Goal: Task Accomplishment & Management: Use online tool/utility

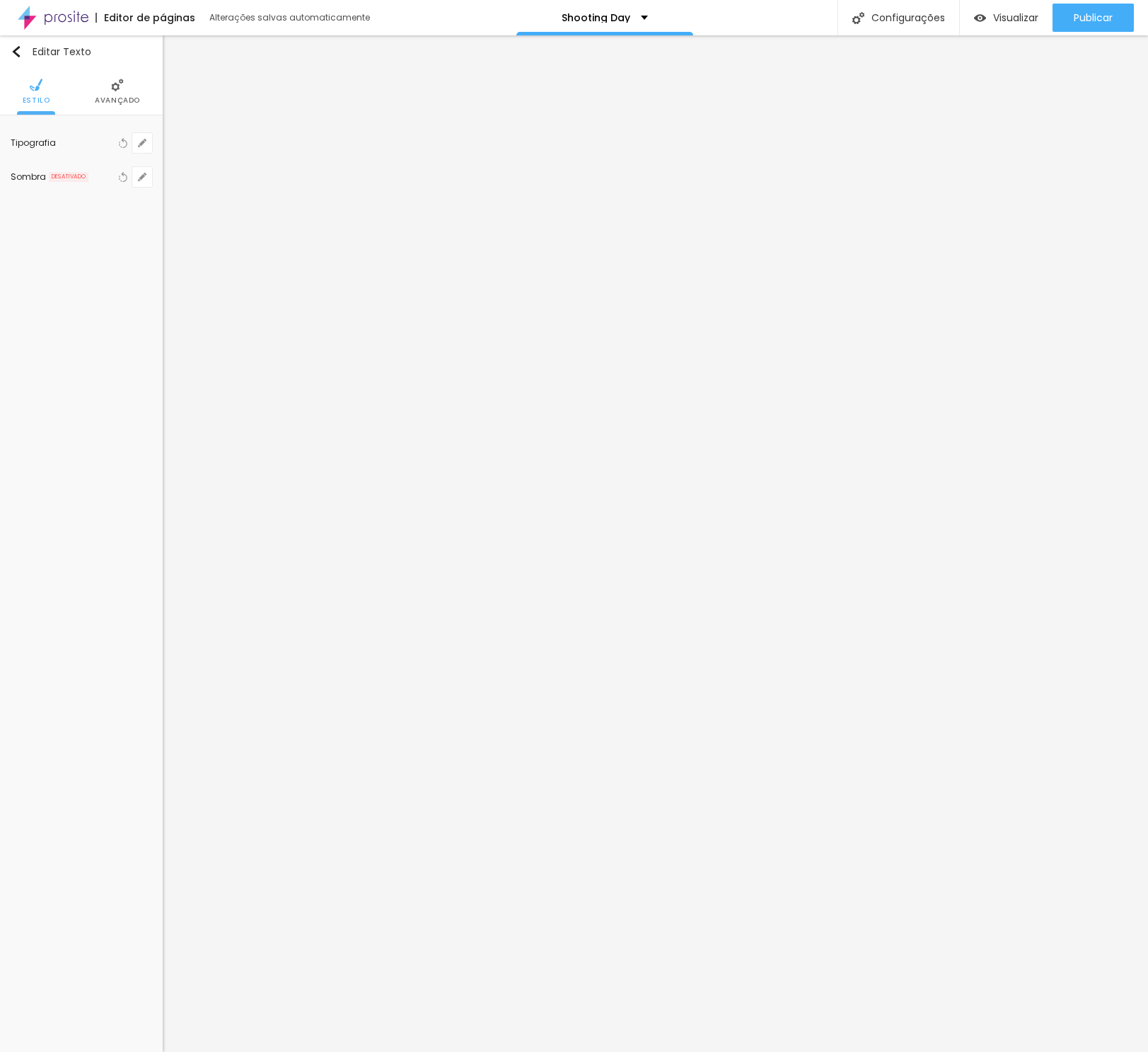
click at [113, 97] on span "Avançado" at bounding box center [117, 101] width 45 height 7
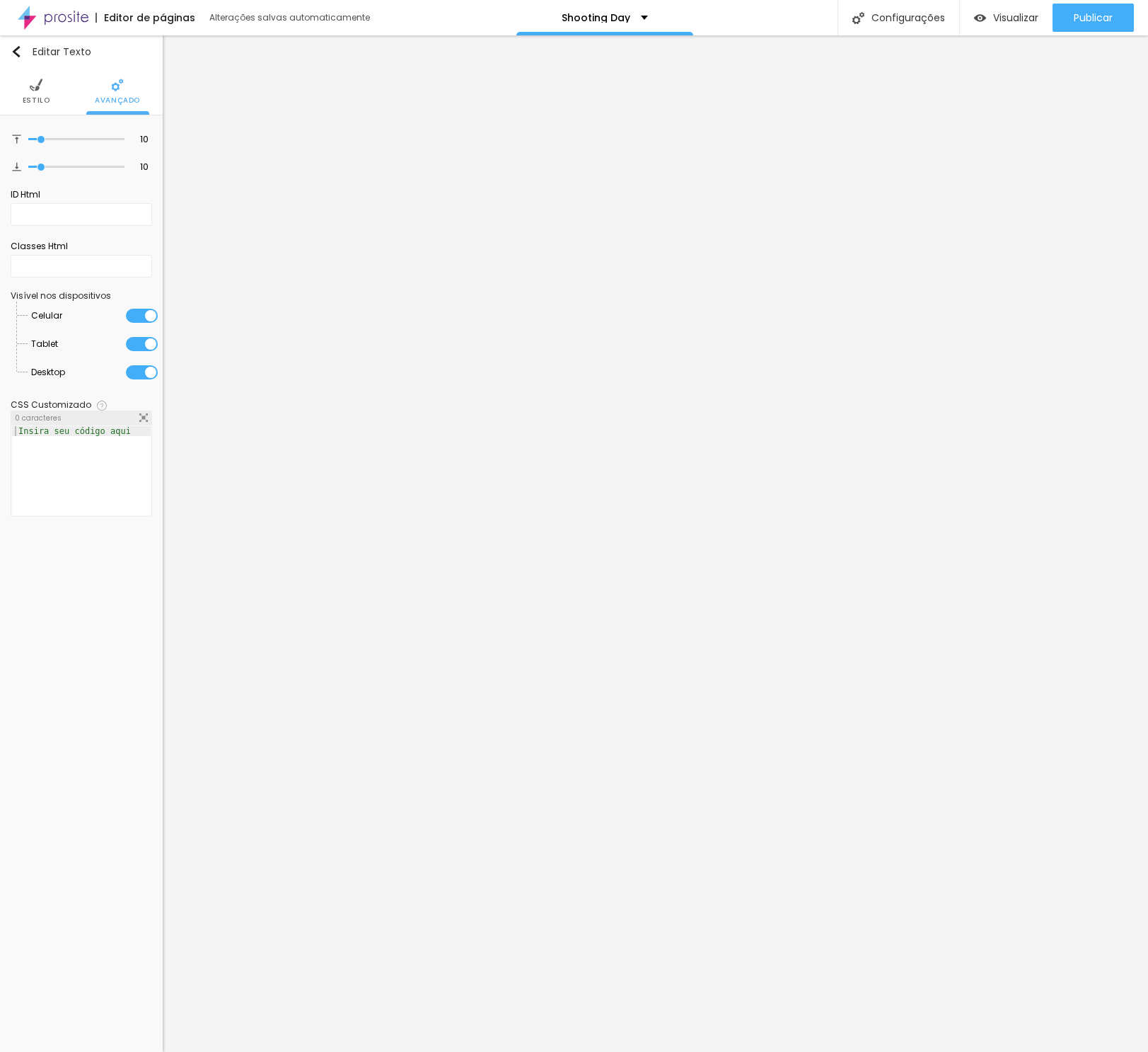
click at [31, 89] on img at bounding box center [36, 85] width 13 height 13
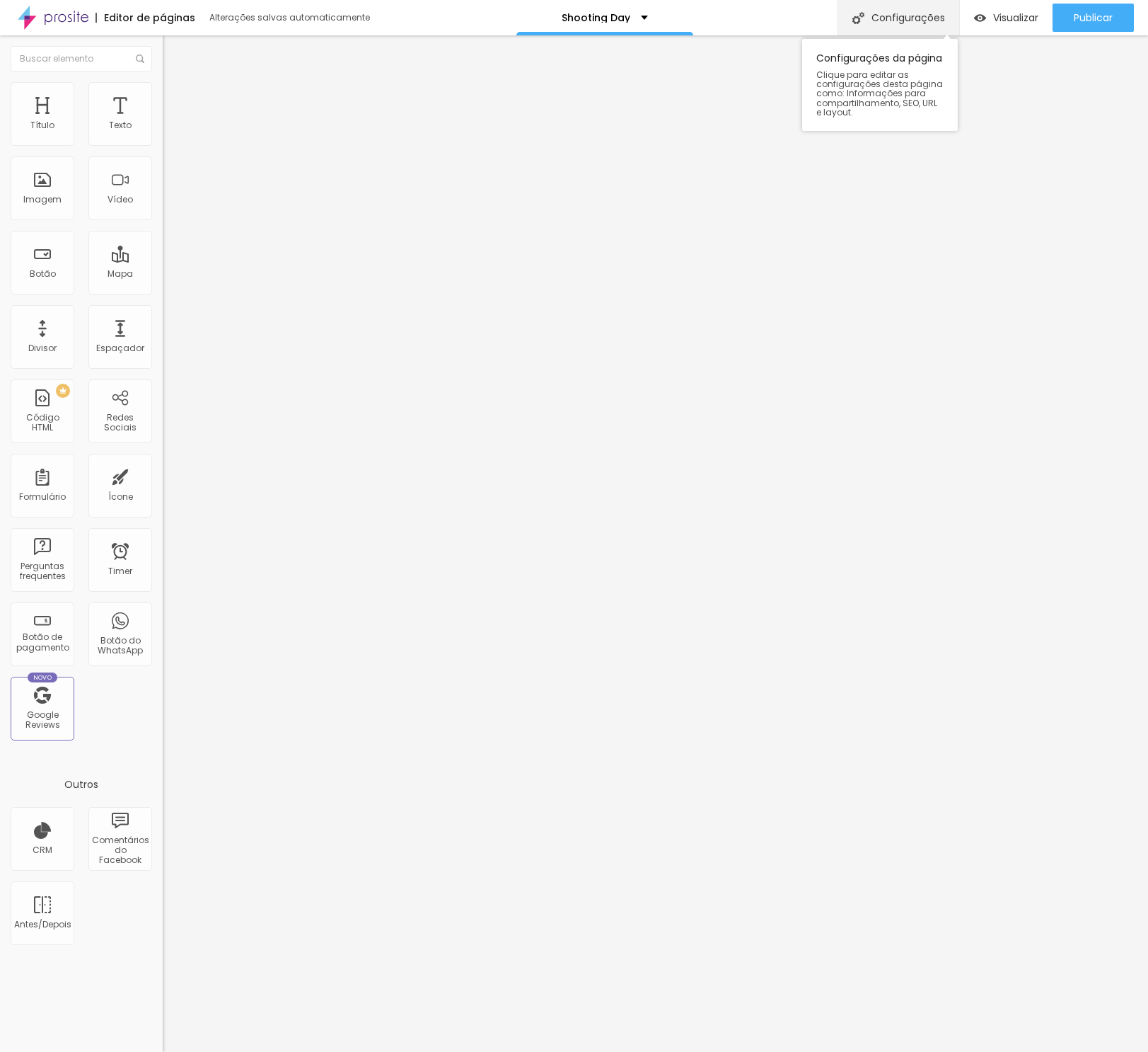
scroll to position [1, 0]
click at [168, 117] on icon "button" at bounding box center [173, 112] width 10 height 10
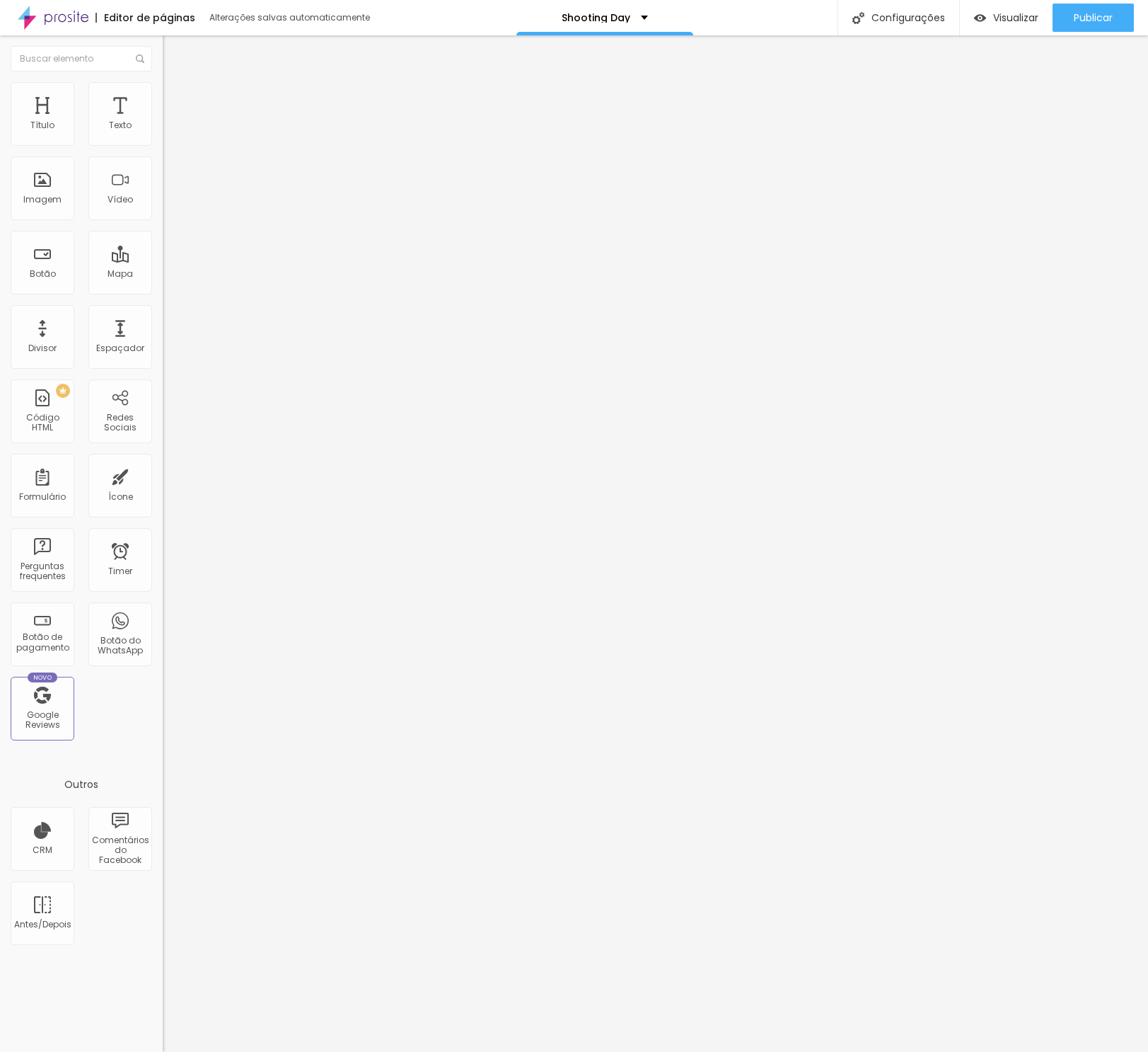
click at [168, 117] on icon "button" at bounding box center [173, 112] width 10 height 10
click at [173, 49] on img "button" at bounding box center [179, 52] width 12 height 12
click at [46, 197] on div "Imagem" at bounding box center [42, 199] width 38 height 10
click at [993, 19] on span "Visualizar" at bounding box center [1016, 18] width 45 height 12
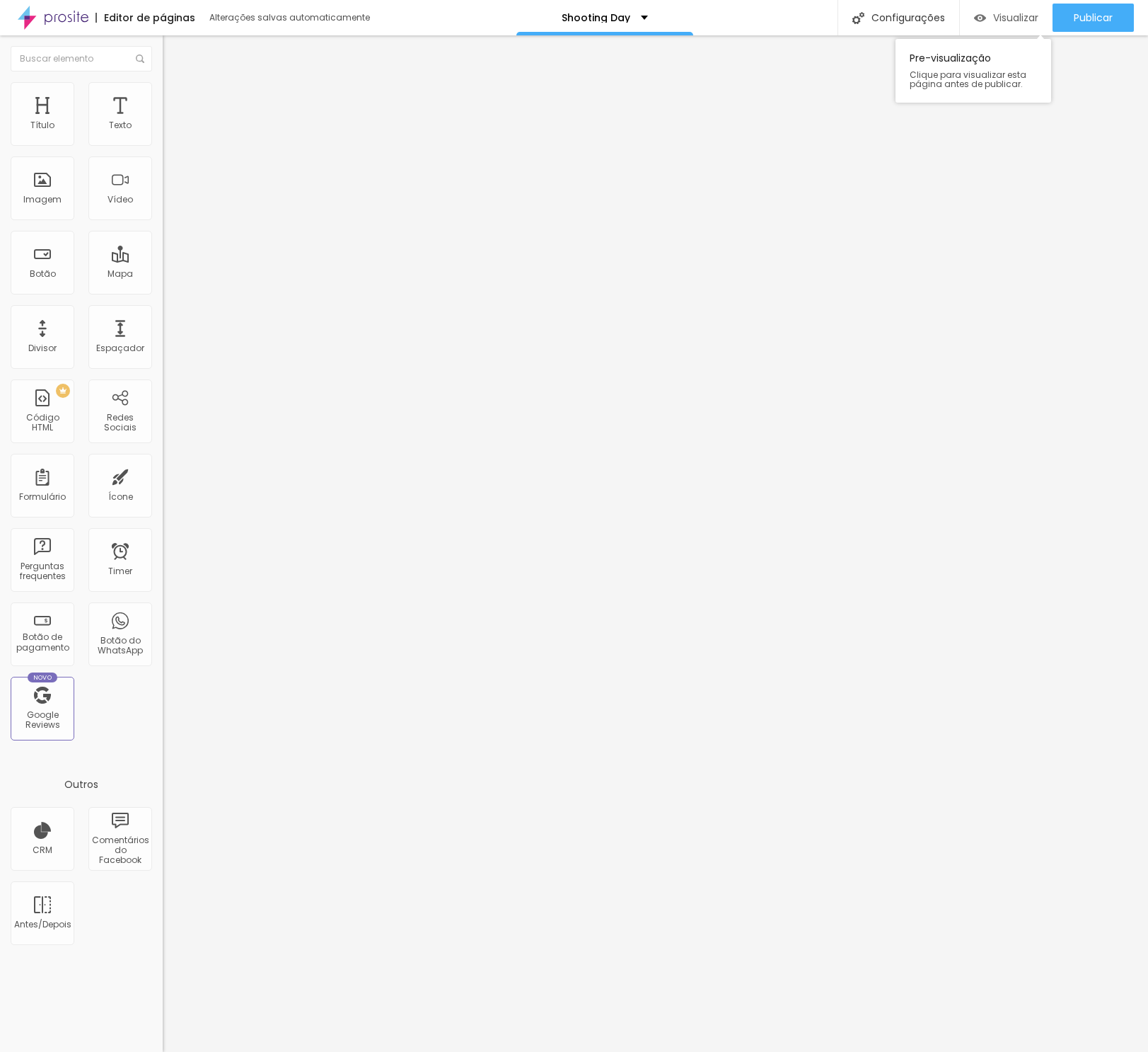
click at [1007, 22] on span "Visualizar" at bounding box center [1016, 18] width 45 height 12
click at [176, 97] on span "Estilo" at bounding box center [186, 91] width 22 height 12
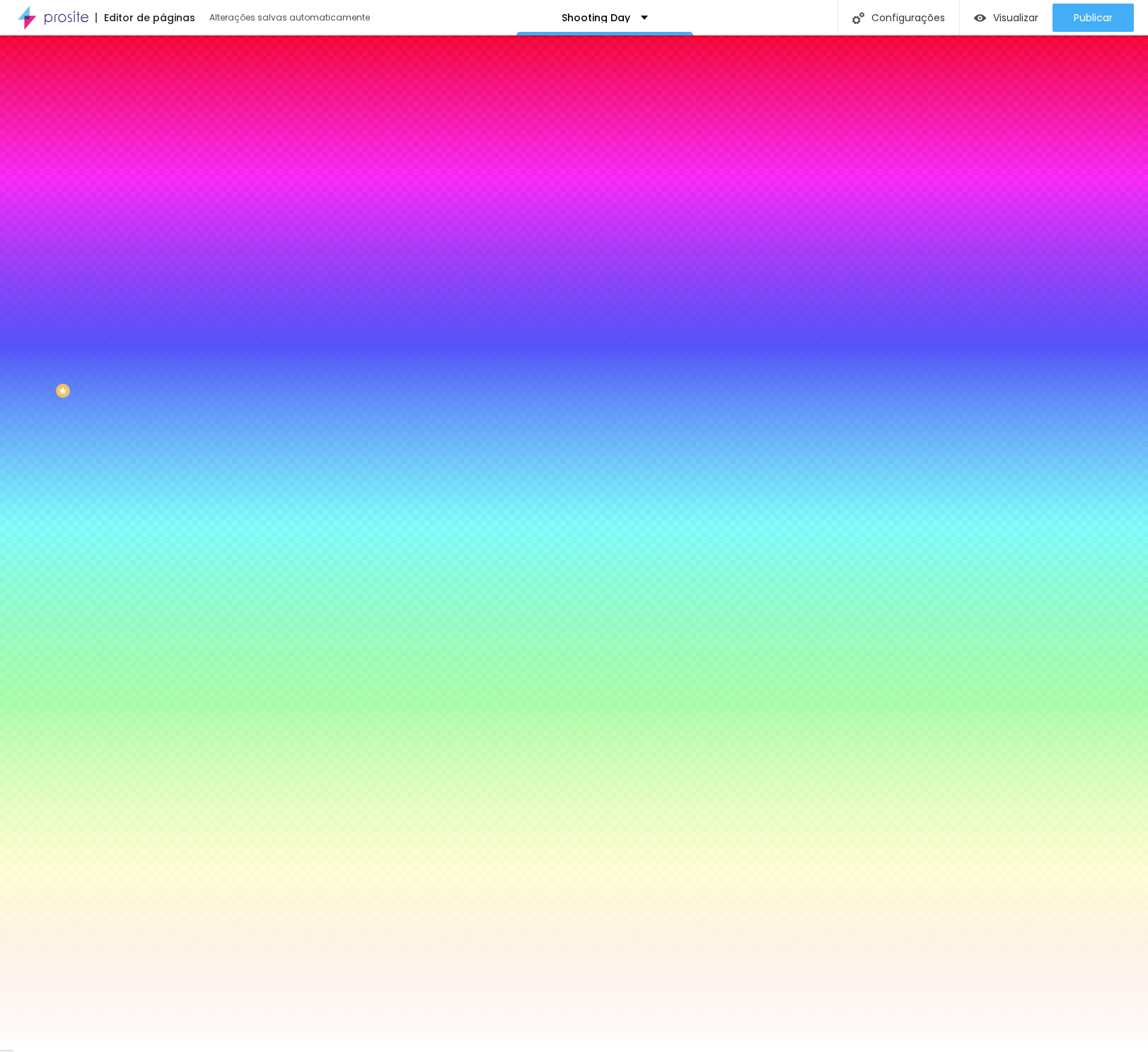
click at [176, 104] on span "Avançado" at bounding box center [199, 106] width 47 height 12
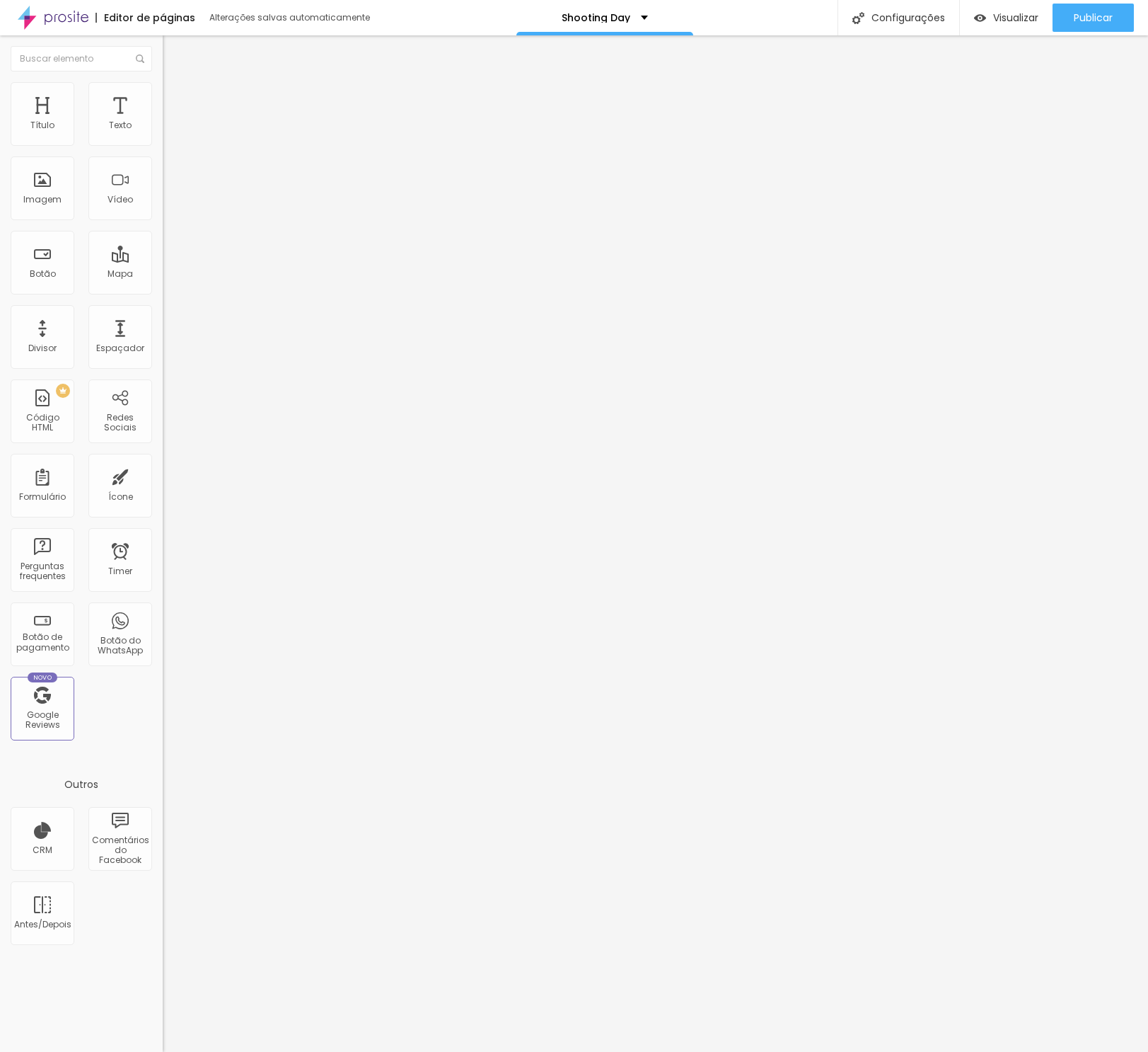
type input "17"
type input "19"
type input "20"
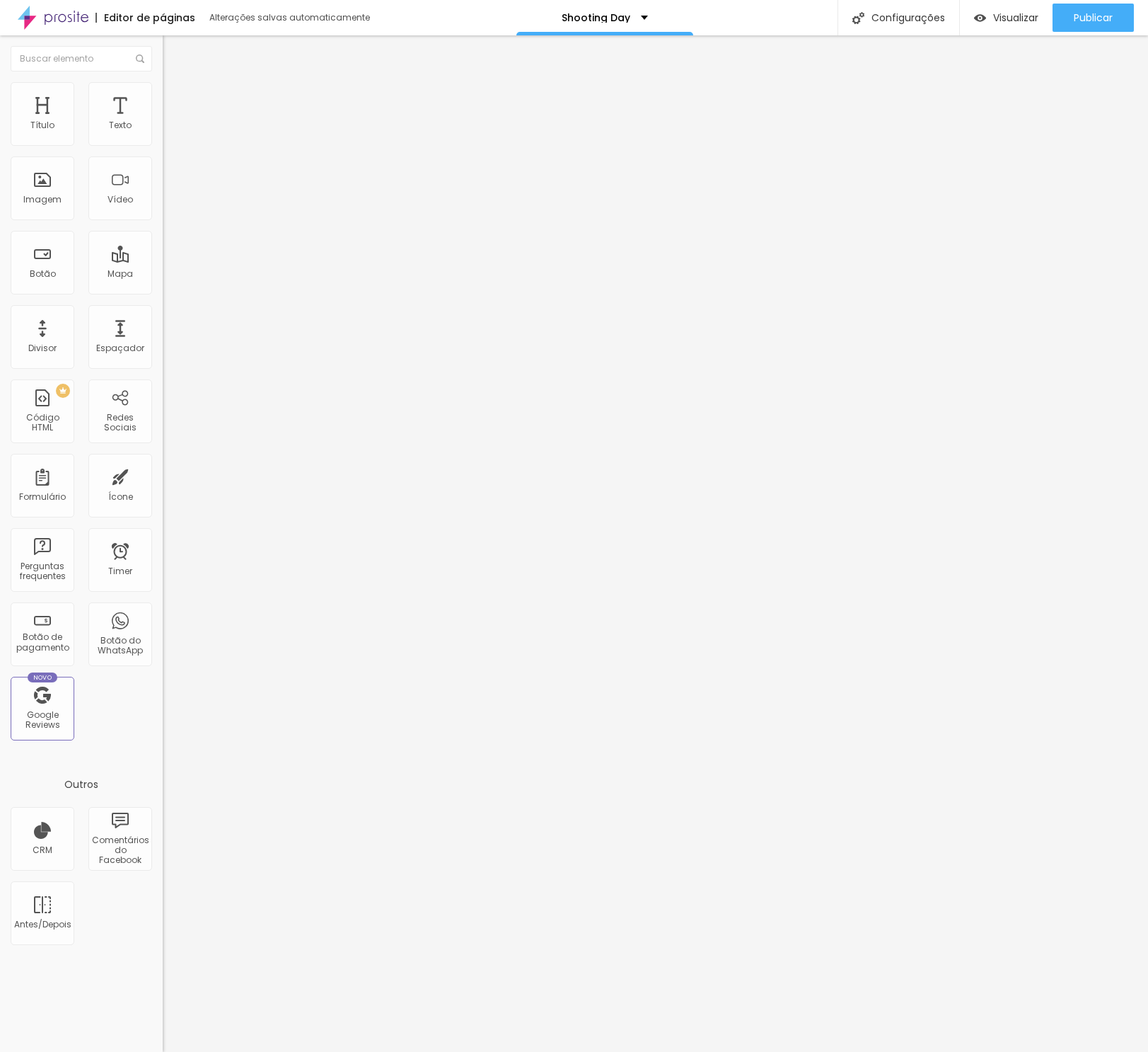
type input "20"
type input "21"
type input "22"
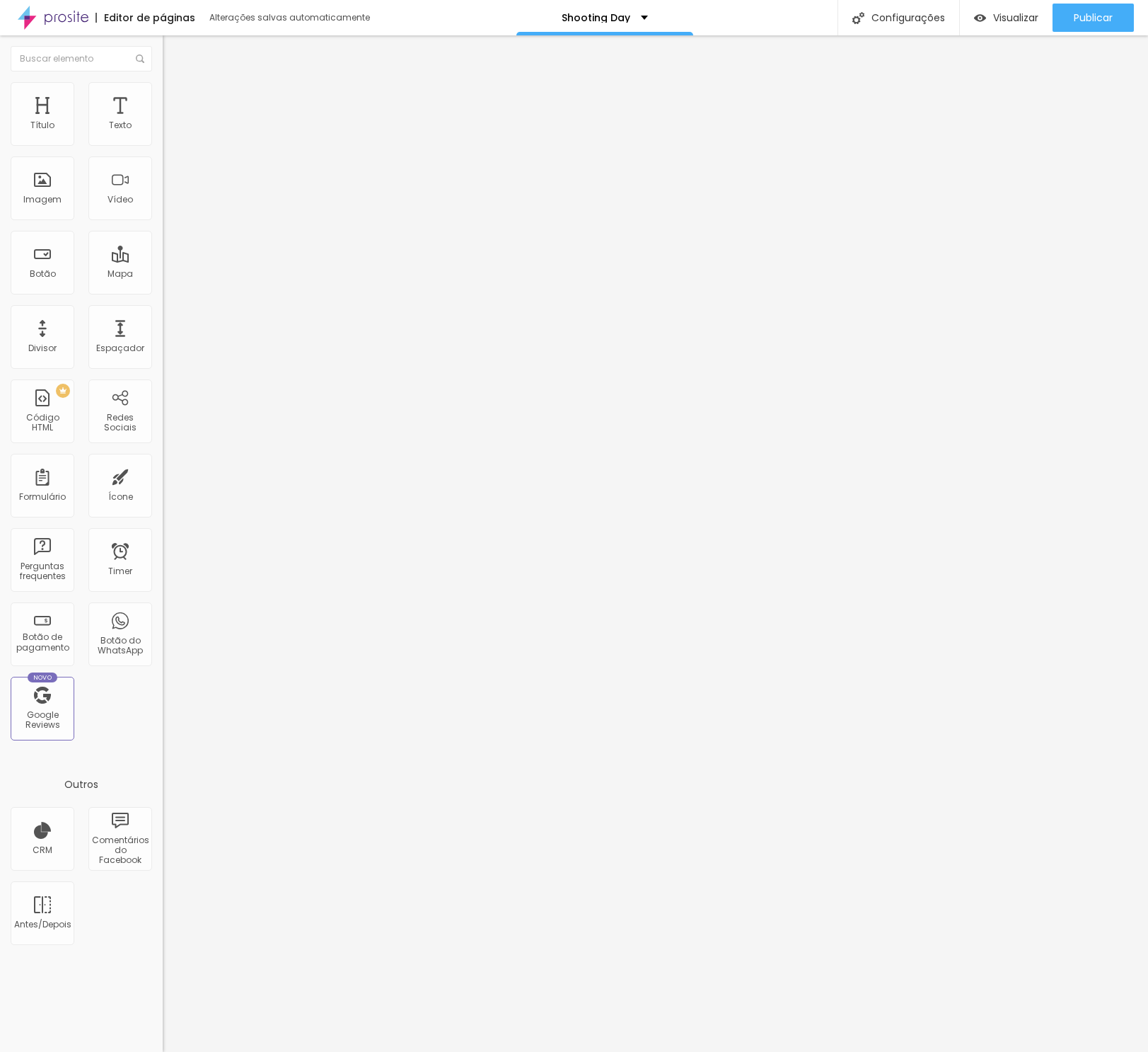
type input "24"
type input "25"
type input "24"
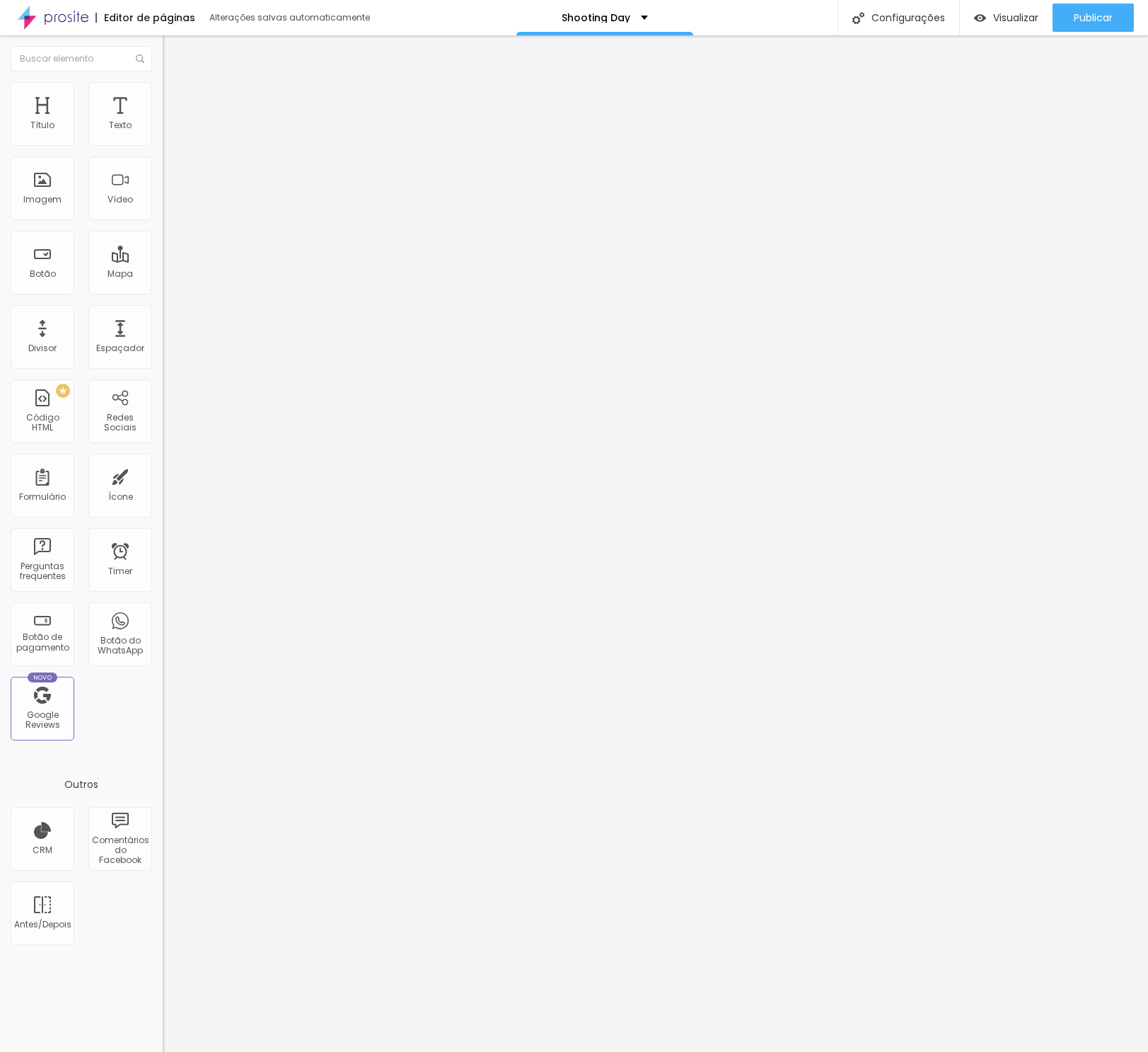
type input "24"
type input "23"
type input "20"
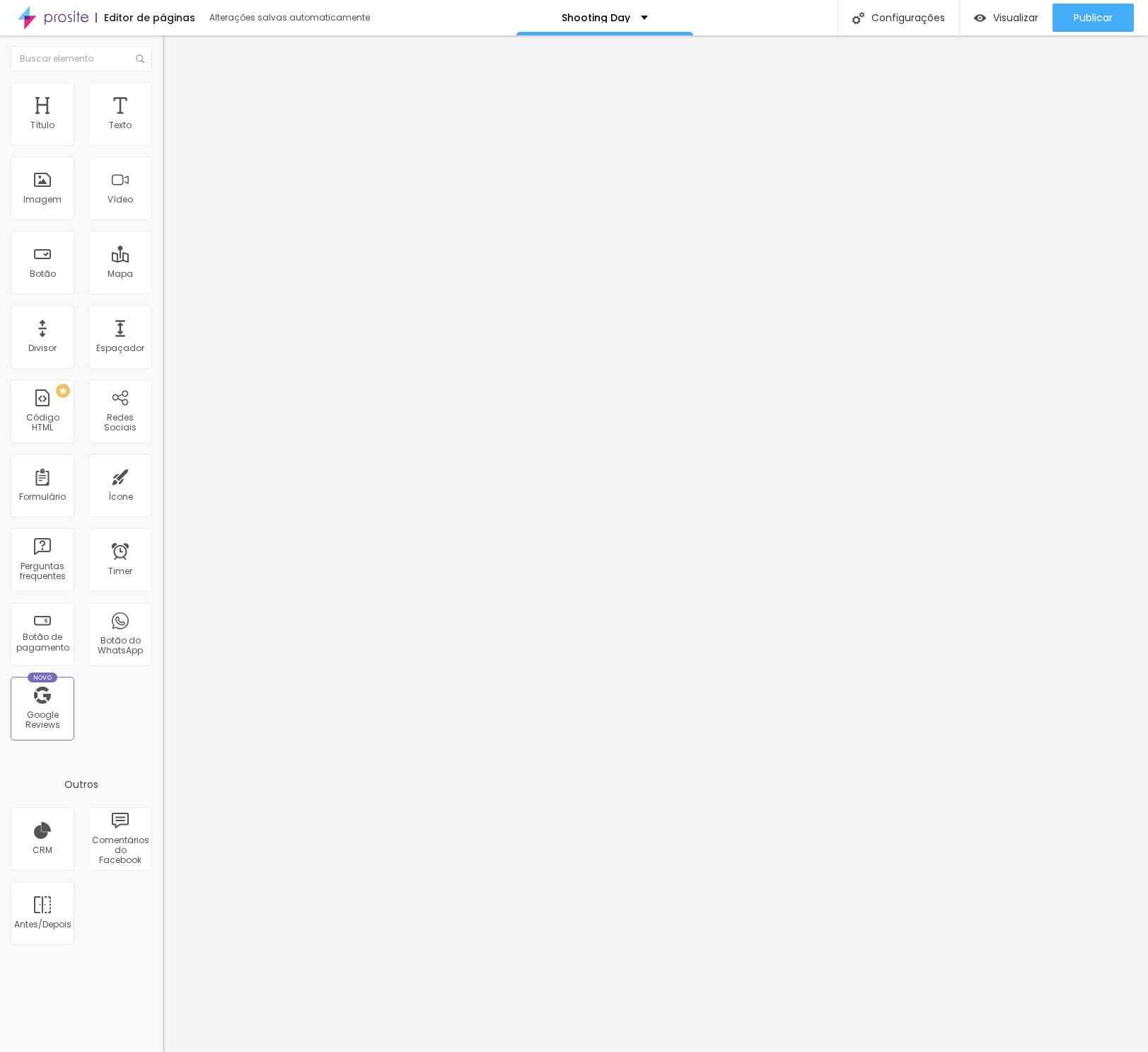
type input "17"
type input "16"
type input "15"
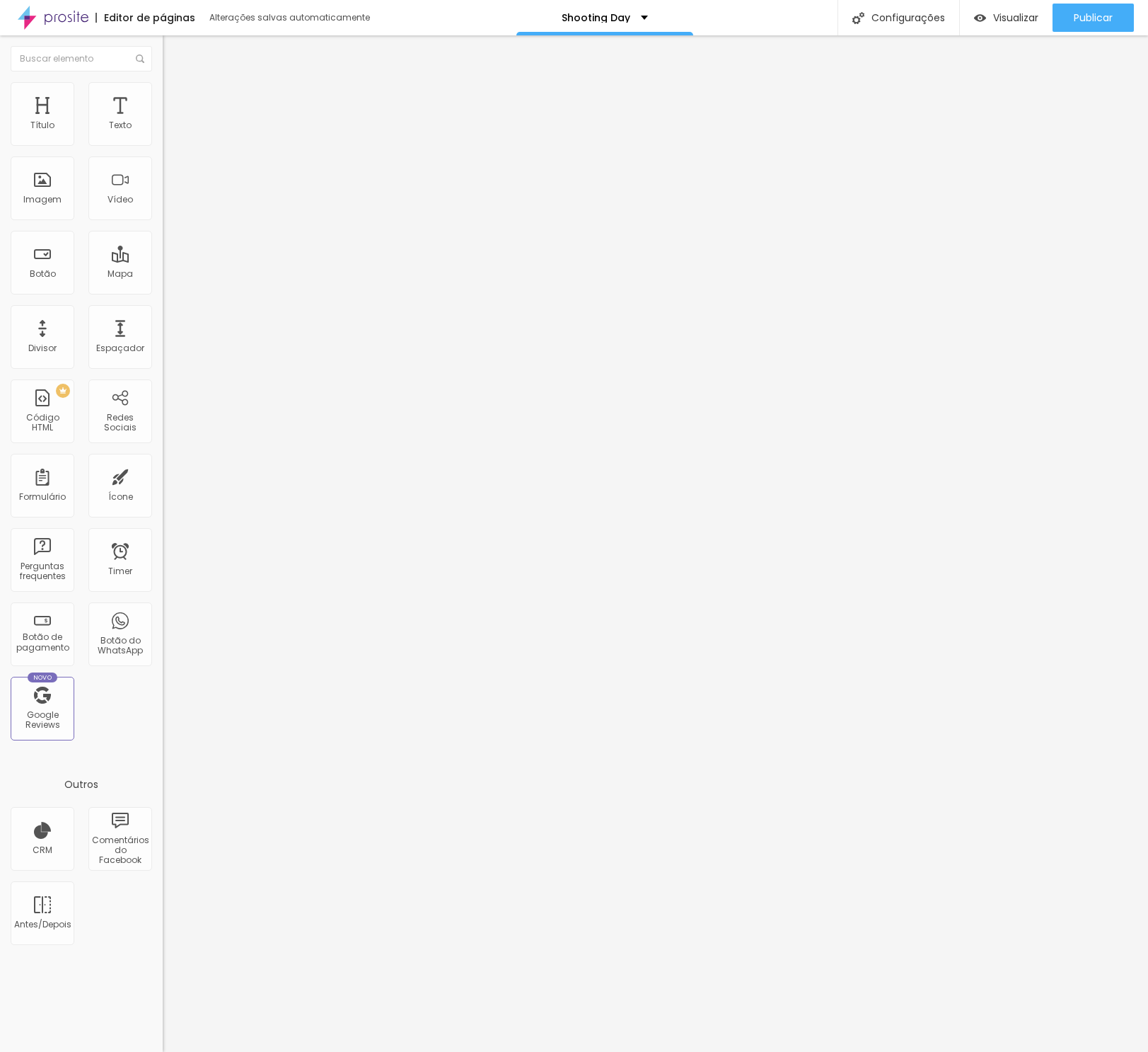
type input "15"
type input "14"
type input "12"
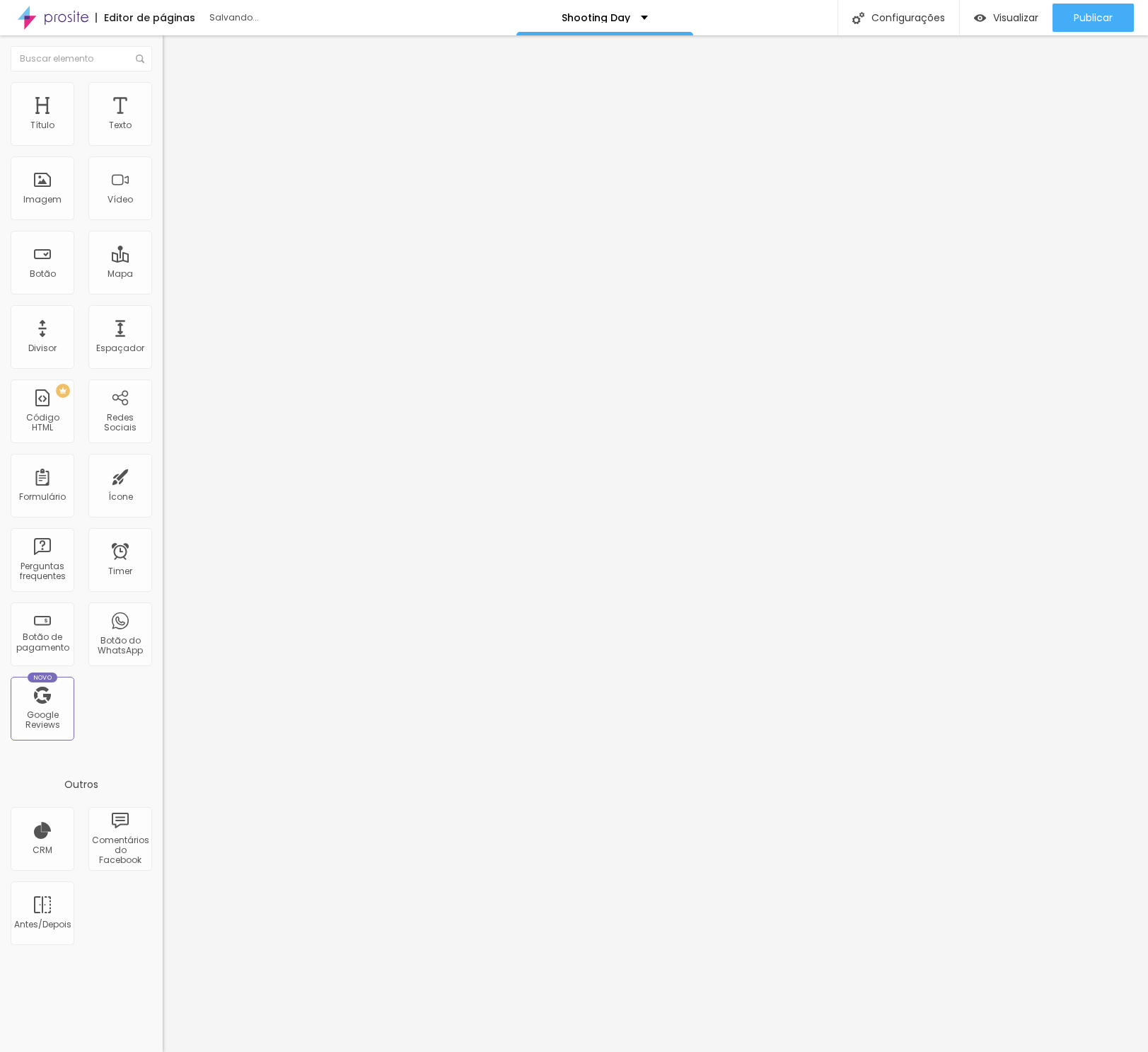
type input "10"
type input "8"
type input "0"
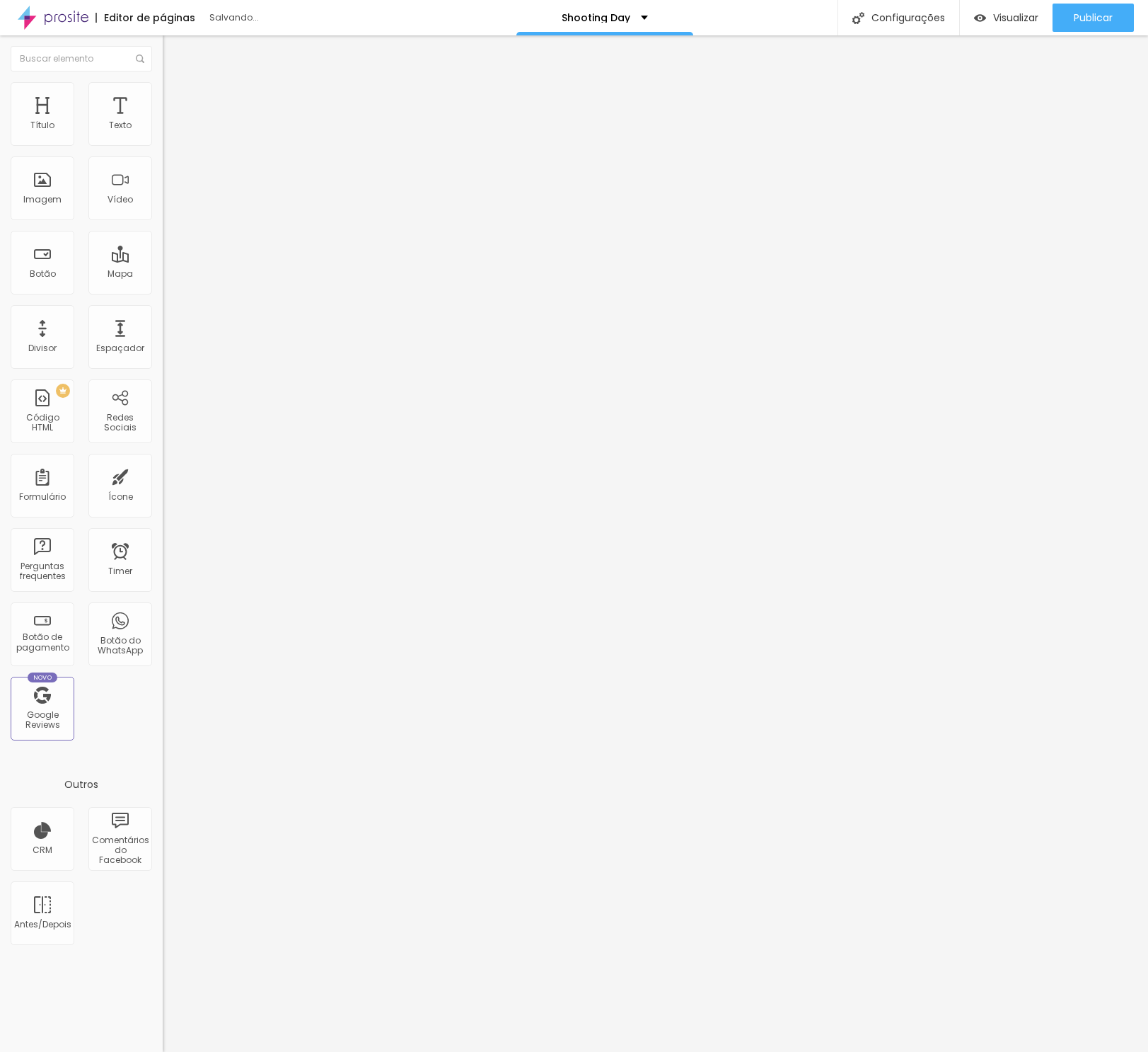
type input "0"
drag, startPoint x: 50, startPoint y: 142, endPoint x: 21, endPoint y: 142, distance: 29.0
click at [163, 141] on div "0 Espaço de cima" at bounding box center [244, 210] width 163 height 200
type input "2"
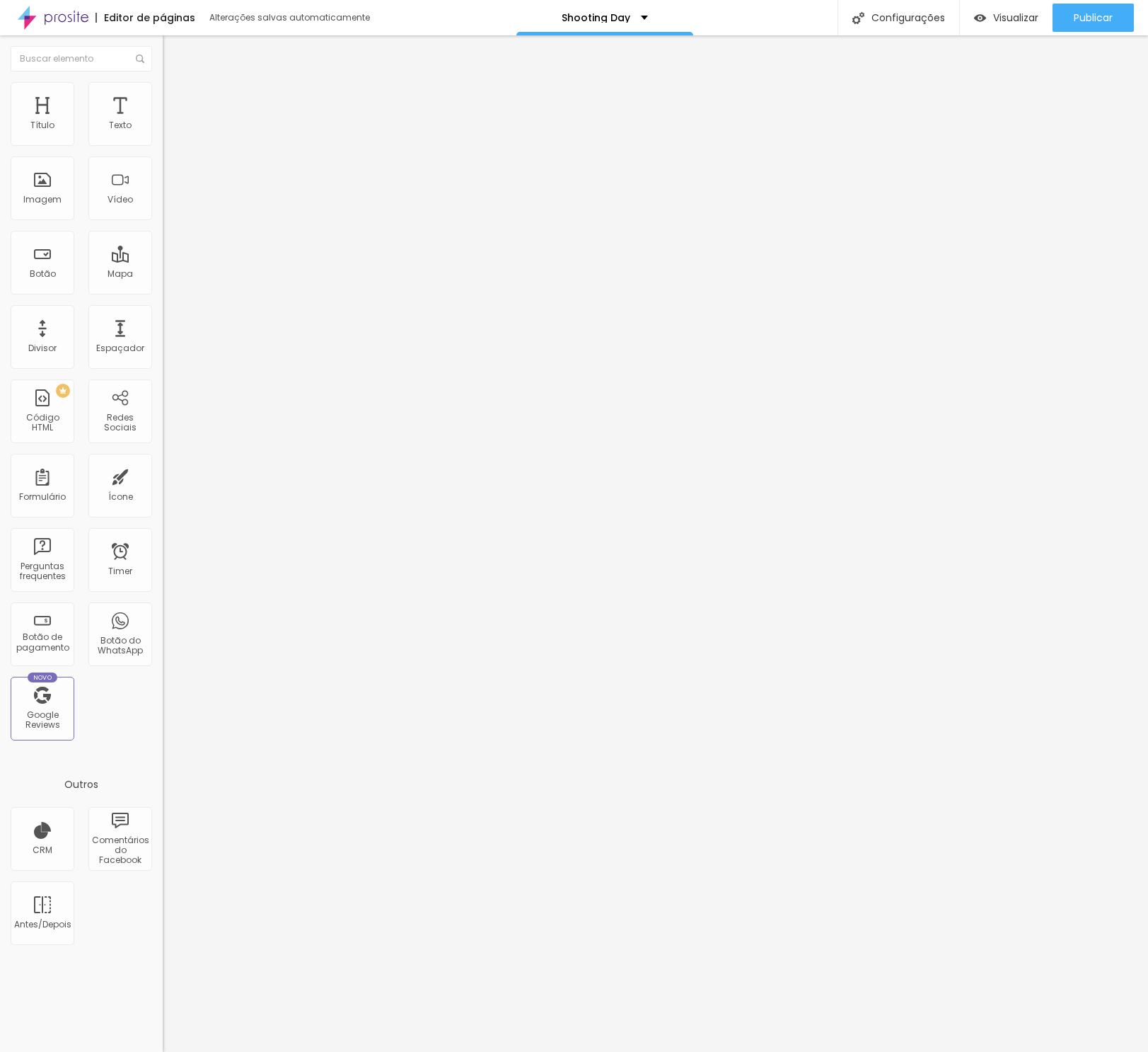
type input "3"
type input "6"
type input "7"
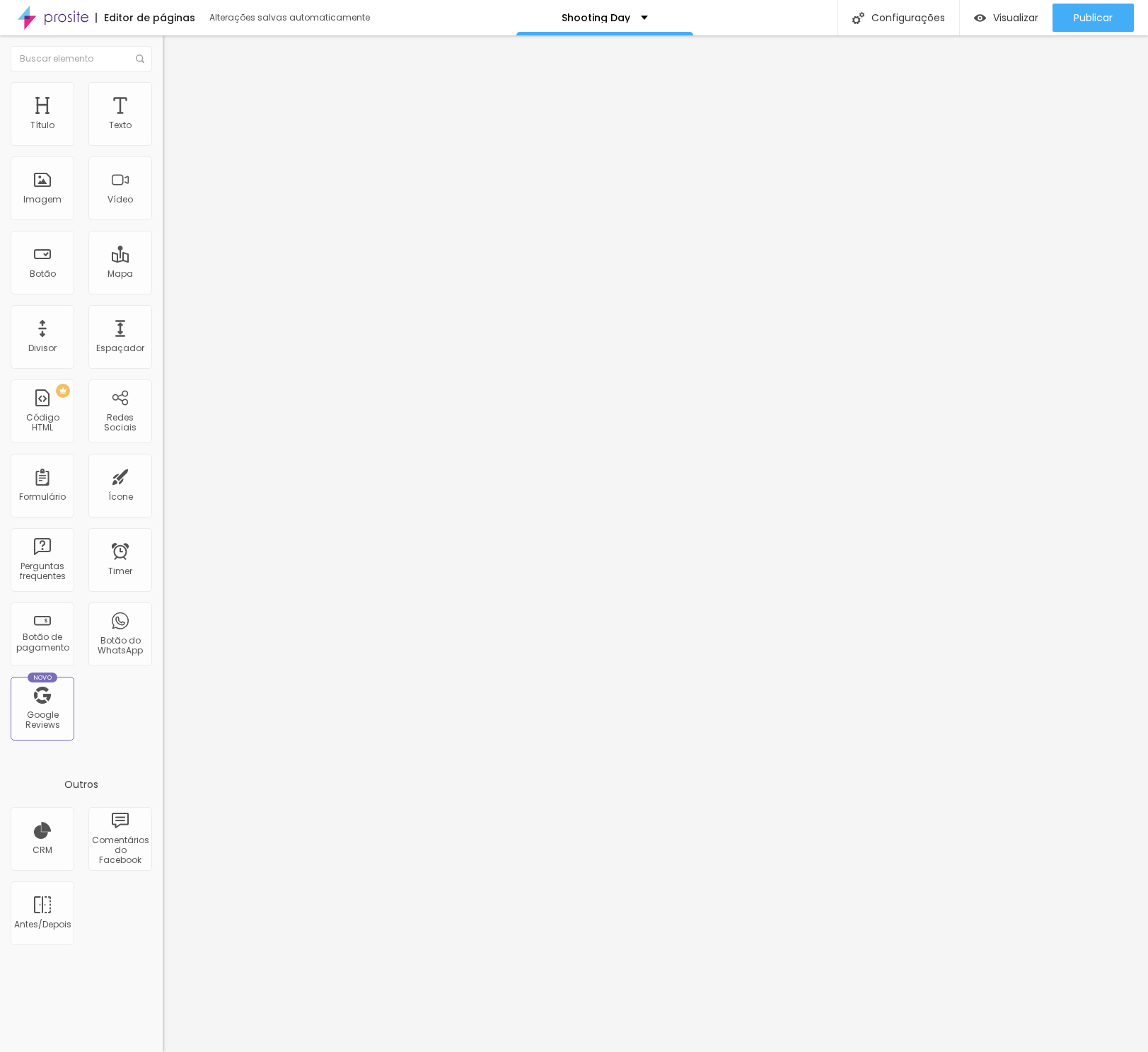
type input "7"
type input "8"
type input "9"
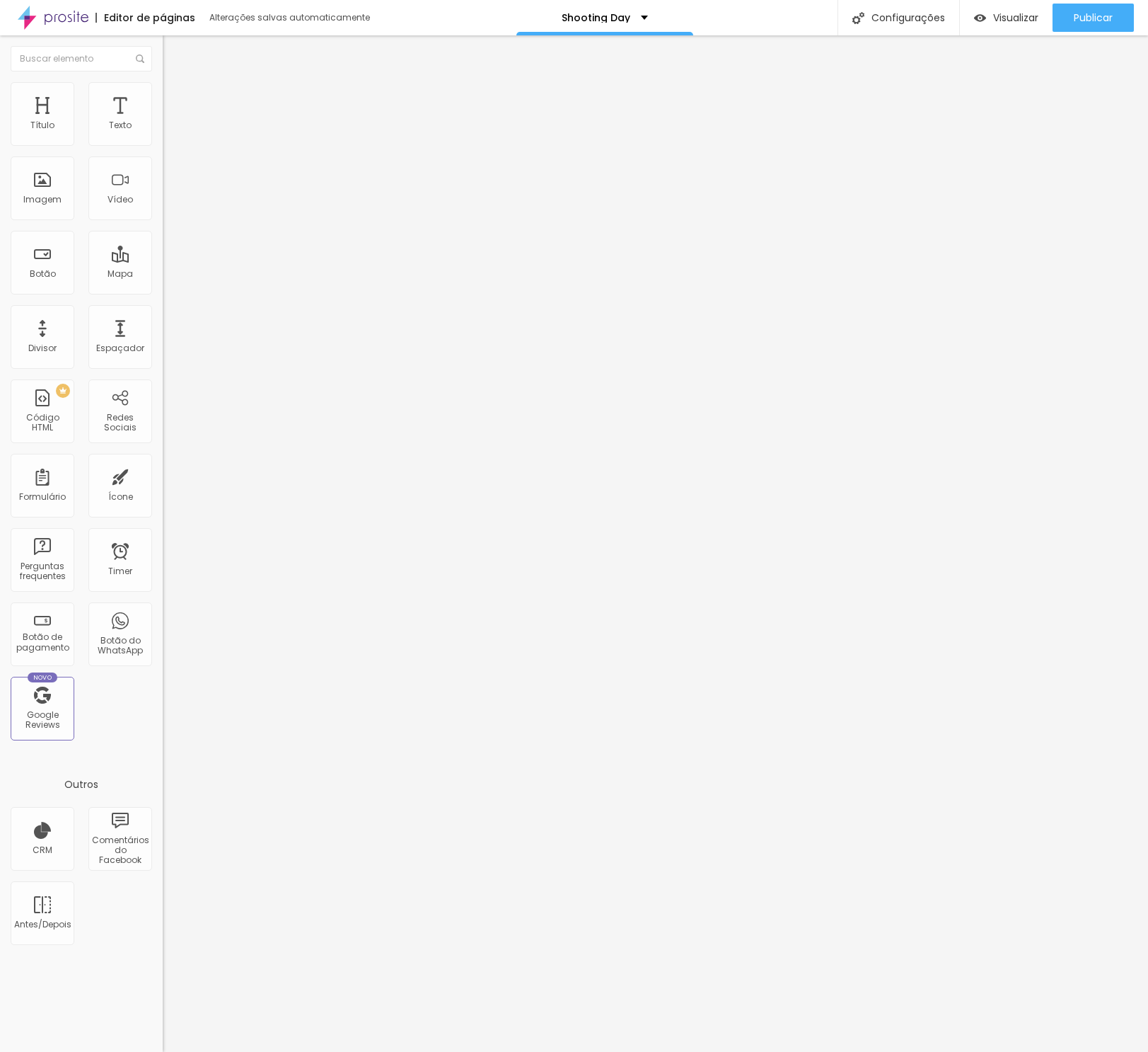
type input "10"
type input "11"
type input "10"
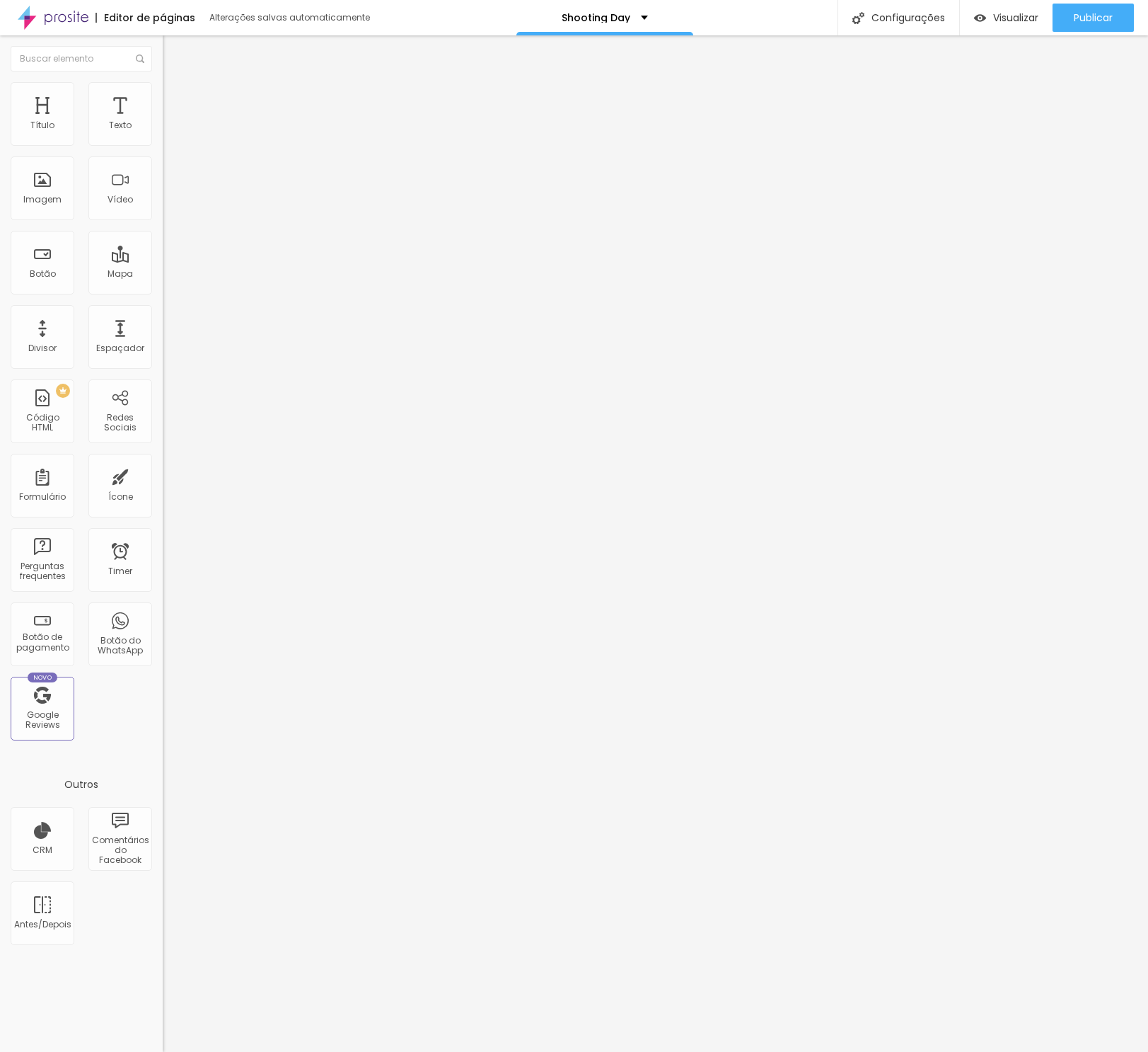
type input "10"
drag, startPoint x: 35, startPoint y: 142, endPoint x: 41, endPoint y: 177, distance: 35.5
type input "10"
click at [163, 274] on input "range" at bounding box center [208, 280] width 91 height 12
click at [163, 82] on img at bounding box center [169, 89] width 13 height 13
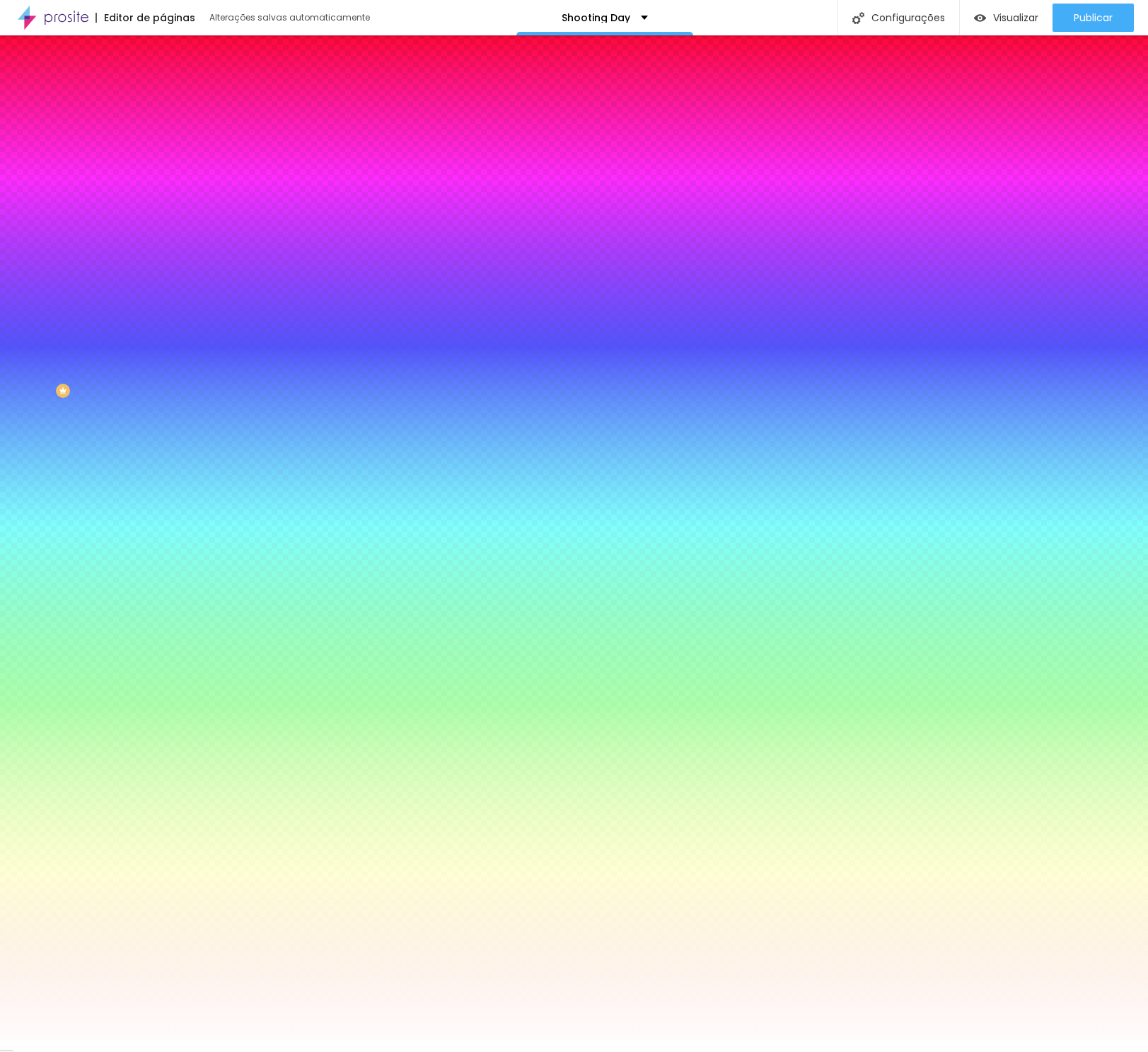
click at [170, 178] on icon "button" at bounding box center [173, 180] width 6 height 6
type input "18"
type input "19"
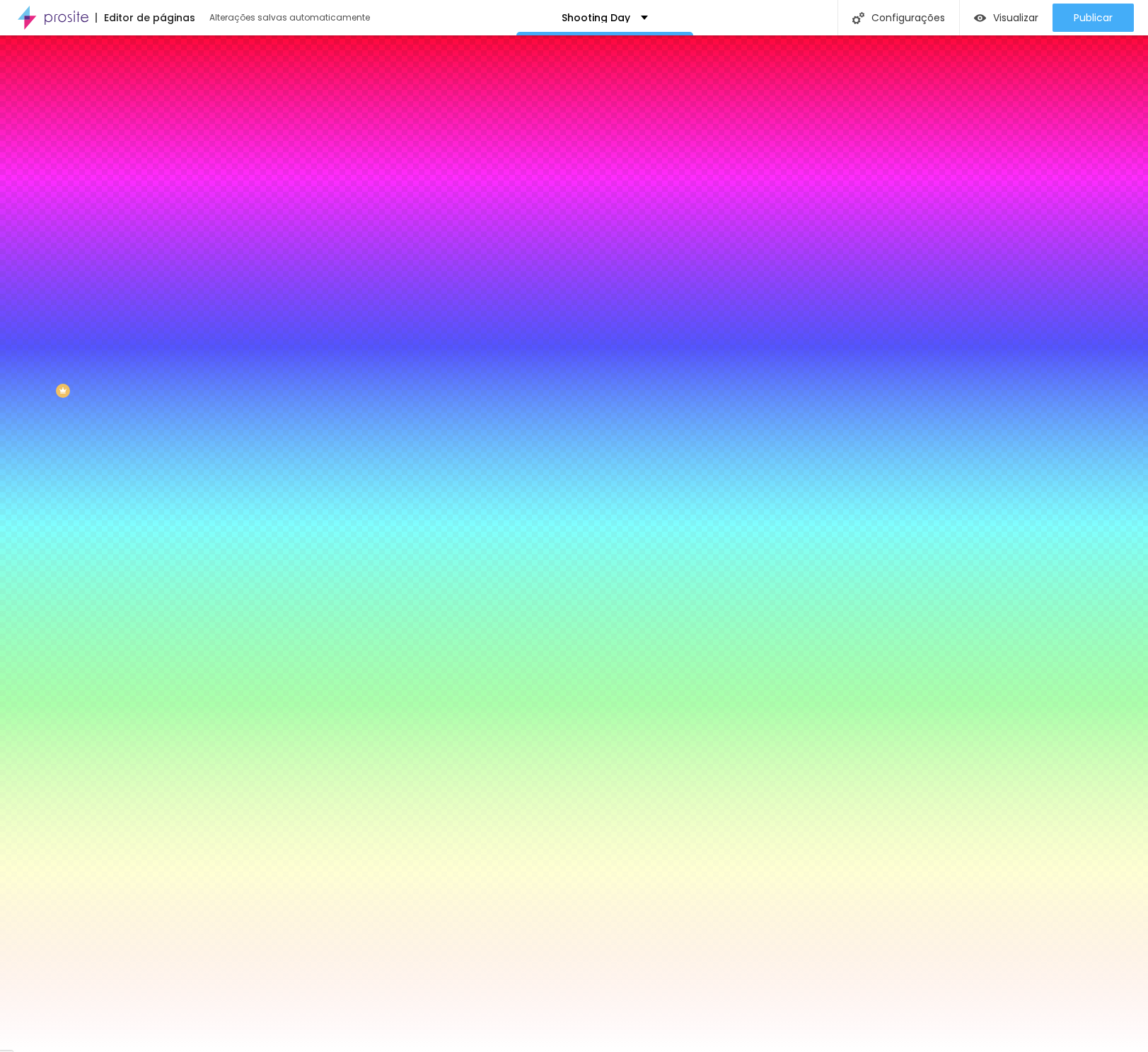
type input "20"
type input "21"
type input "22"
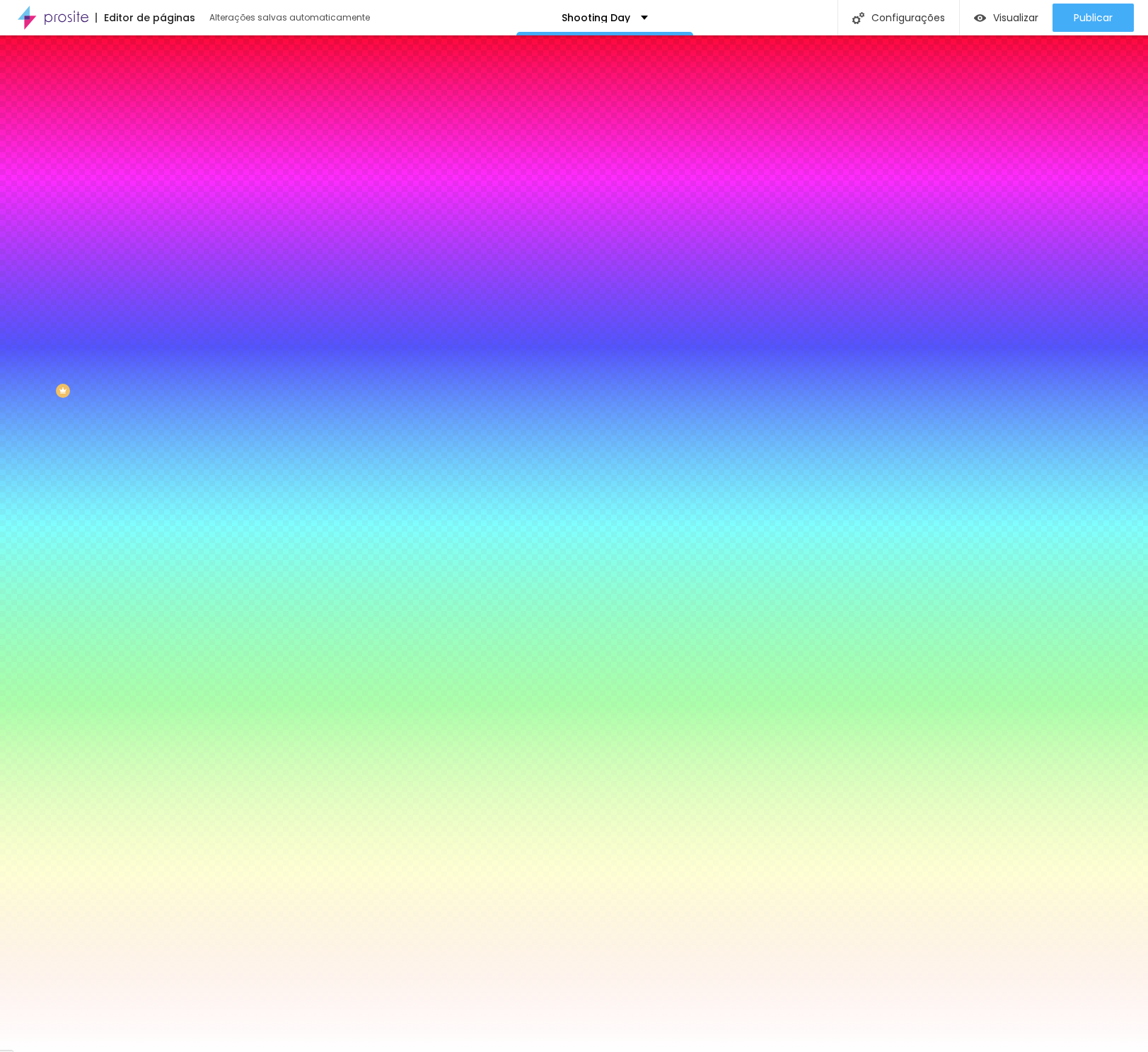
type input "22"
type input "23"
type input "24"
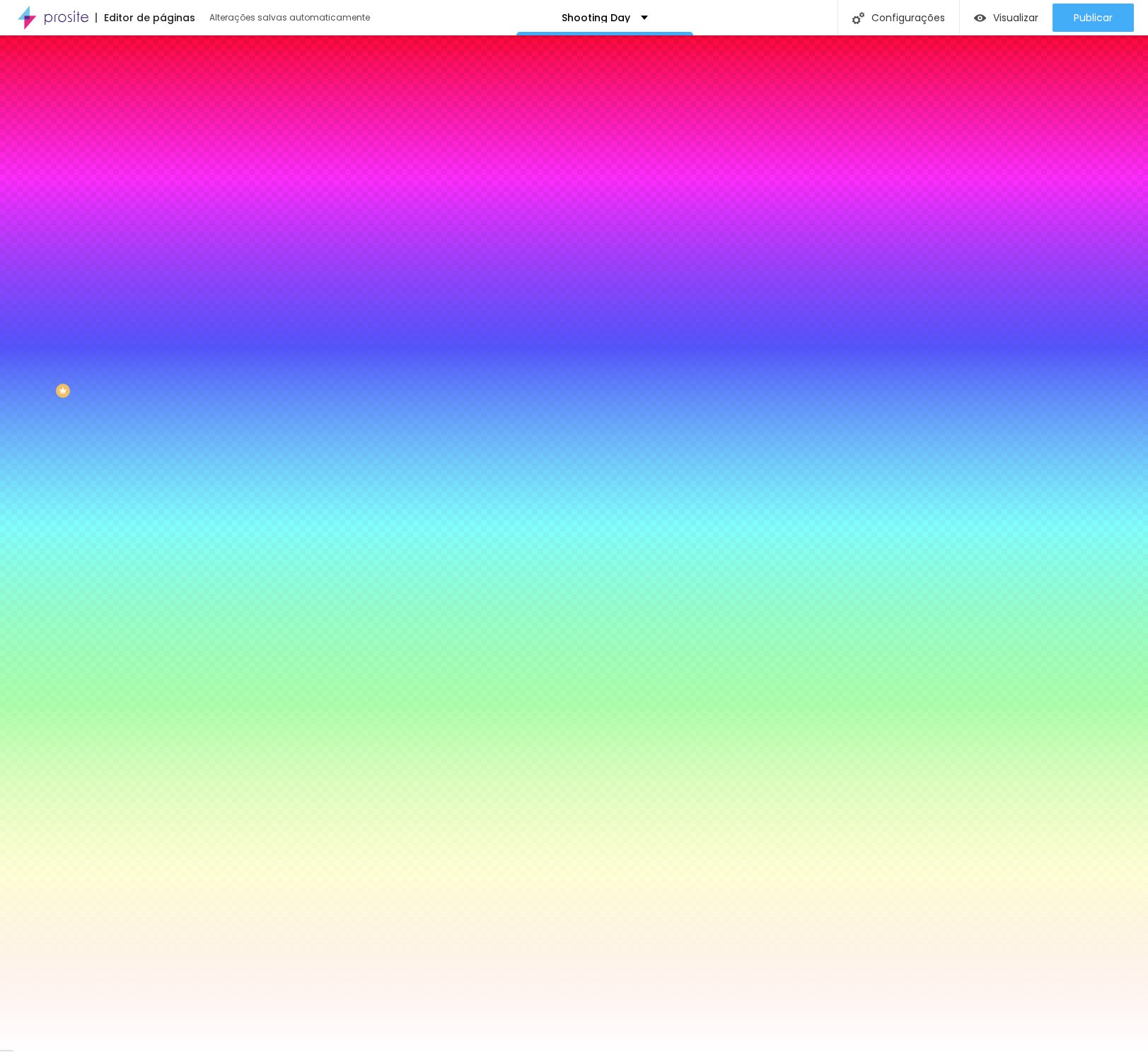
type input "25"
drag, startPoint x: 225, startPoint y: 269, endPoint x: 253, endPoint y: 269, distance: 28.0
type input "25"
